Goal: Information Seeking & Learning: Learn about a topic

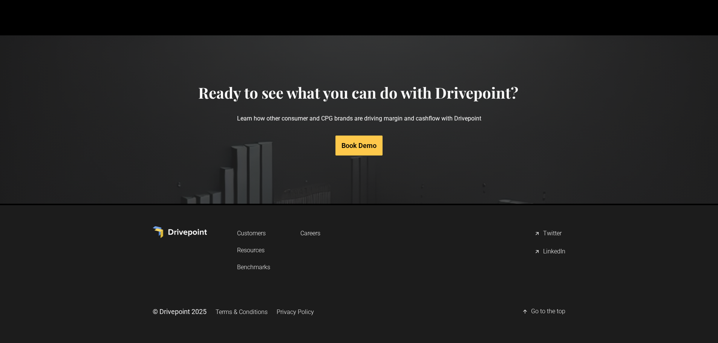
scroll to position [3598, 0]
click at [245, 248] on link "Resources" at bounding box center [253, 249] width 33 height 14
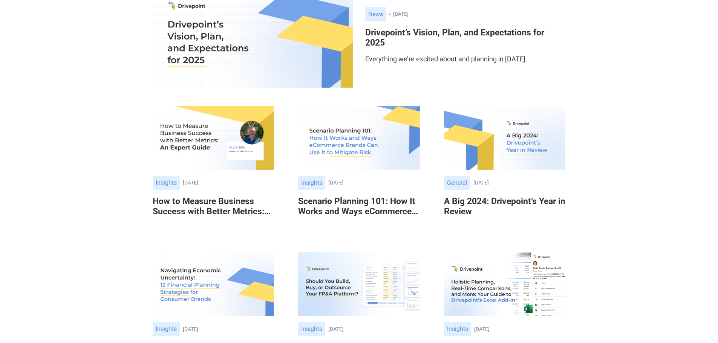
scroll to position [75, 0]
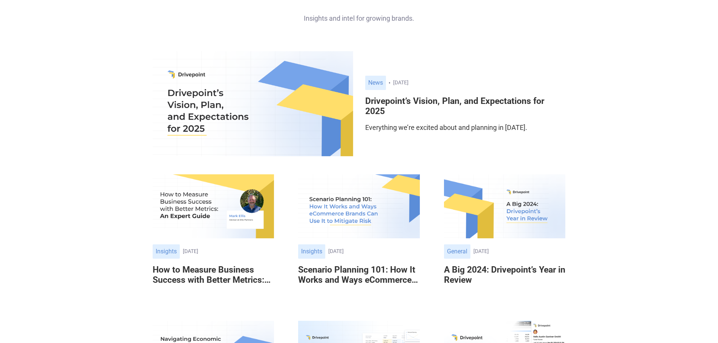
click at [246, 128] on img at bounding box center [253, 103] width 200 height 105
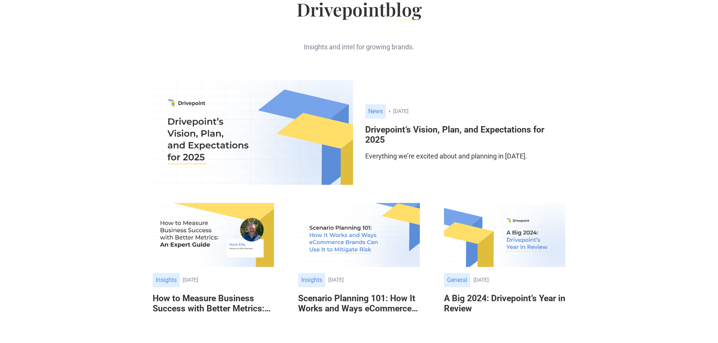
scroll to position [0, 0]
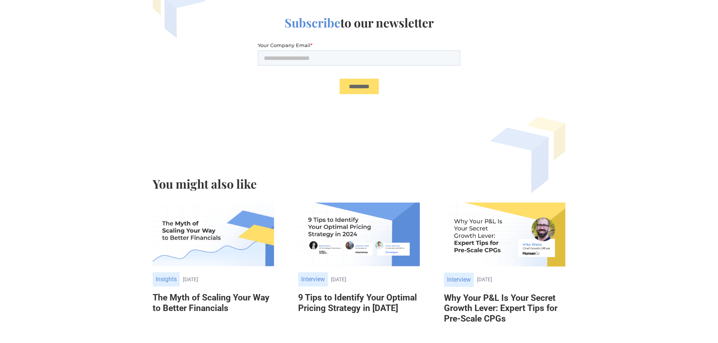
scroll to position [1469, 0]
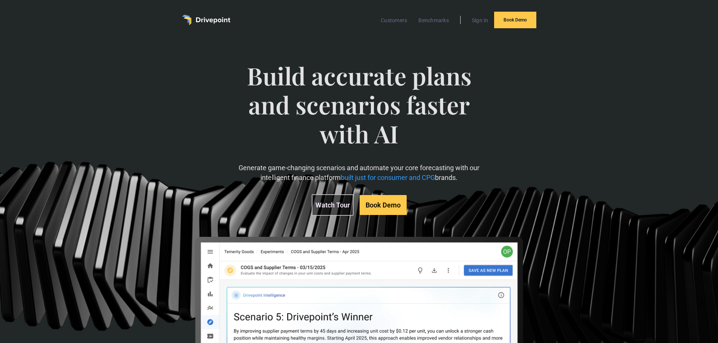
click at [327, 209] on link "Watch Tour" at bounding box center [333, 204] width 42 height 21
